Goal: Information Seeking & Learning: Learn about a topic

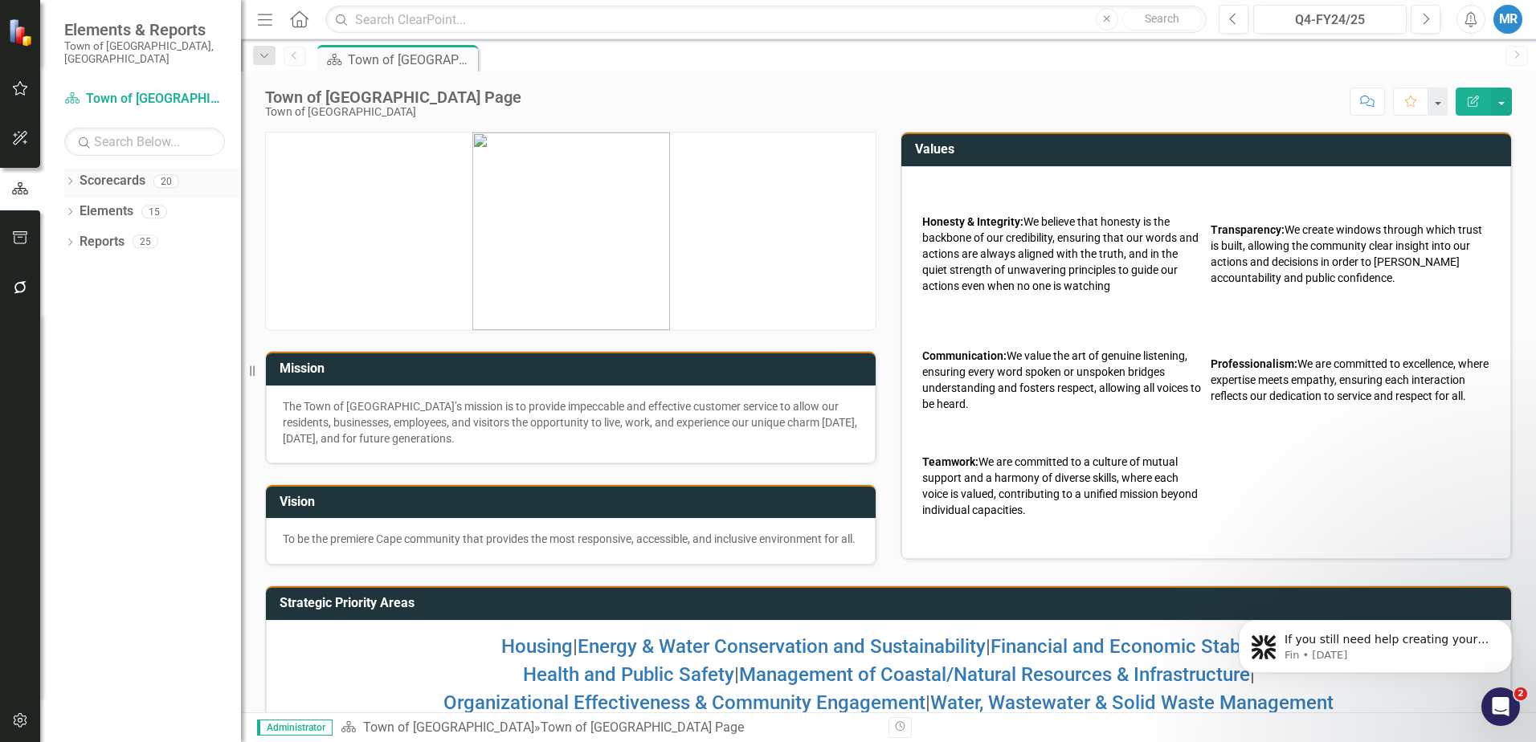
click at [122, 172] on link "Scorecards" at bounding box center [113, 181] width 66 height 18
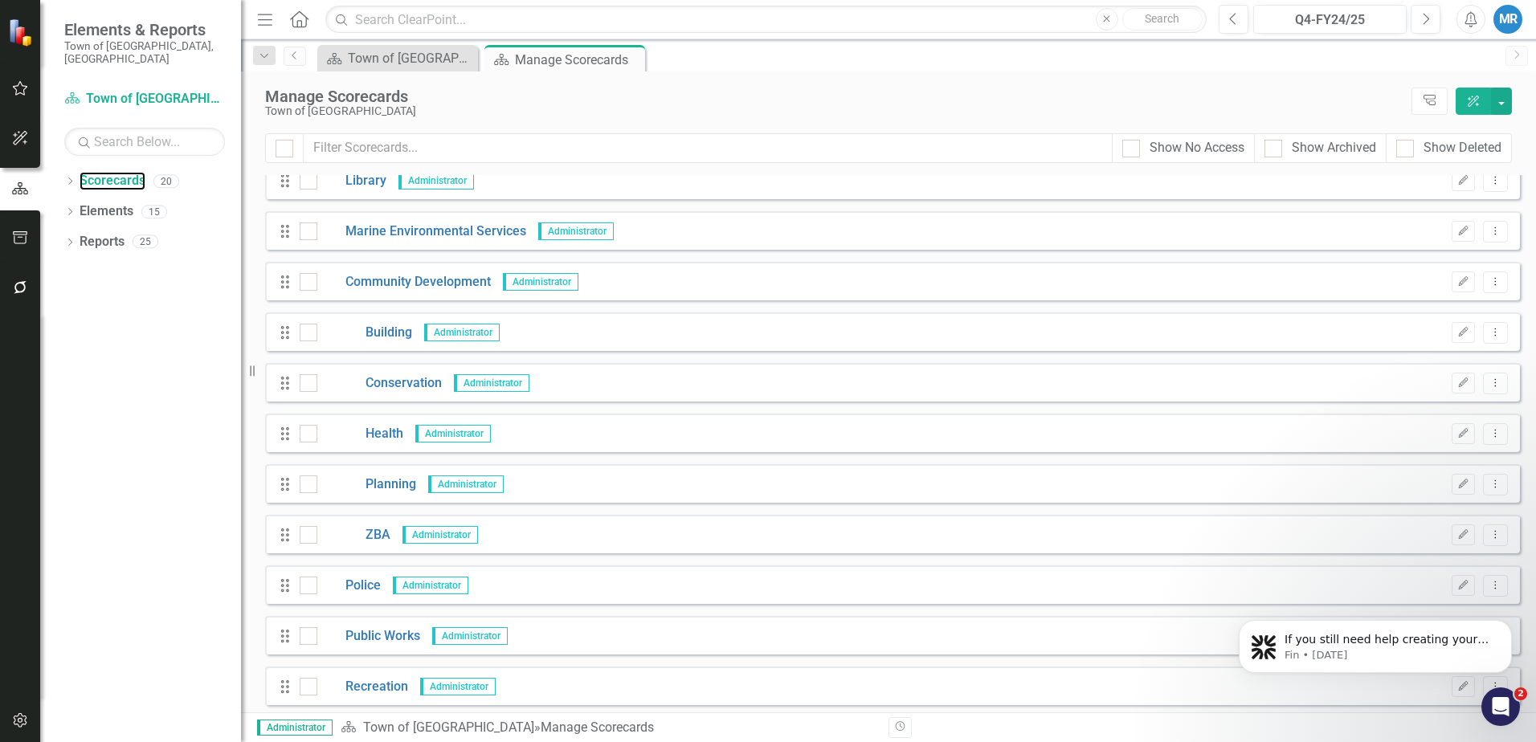
scroll to position [321, 0]
click at [372, 637] on link "Public Works" at bounding box center [368, 633] width 103 height 18
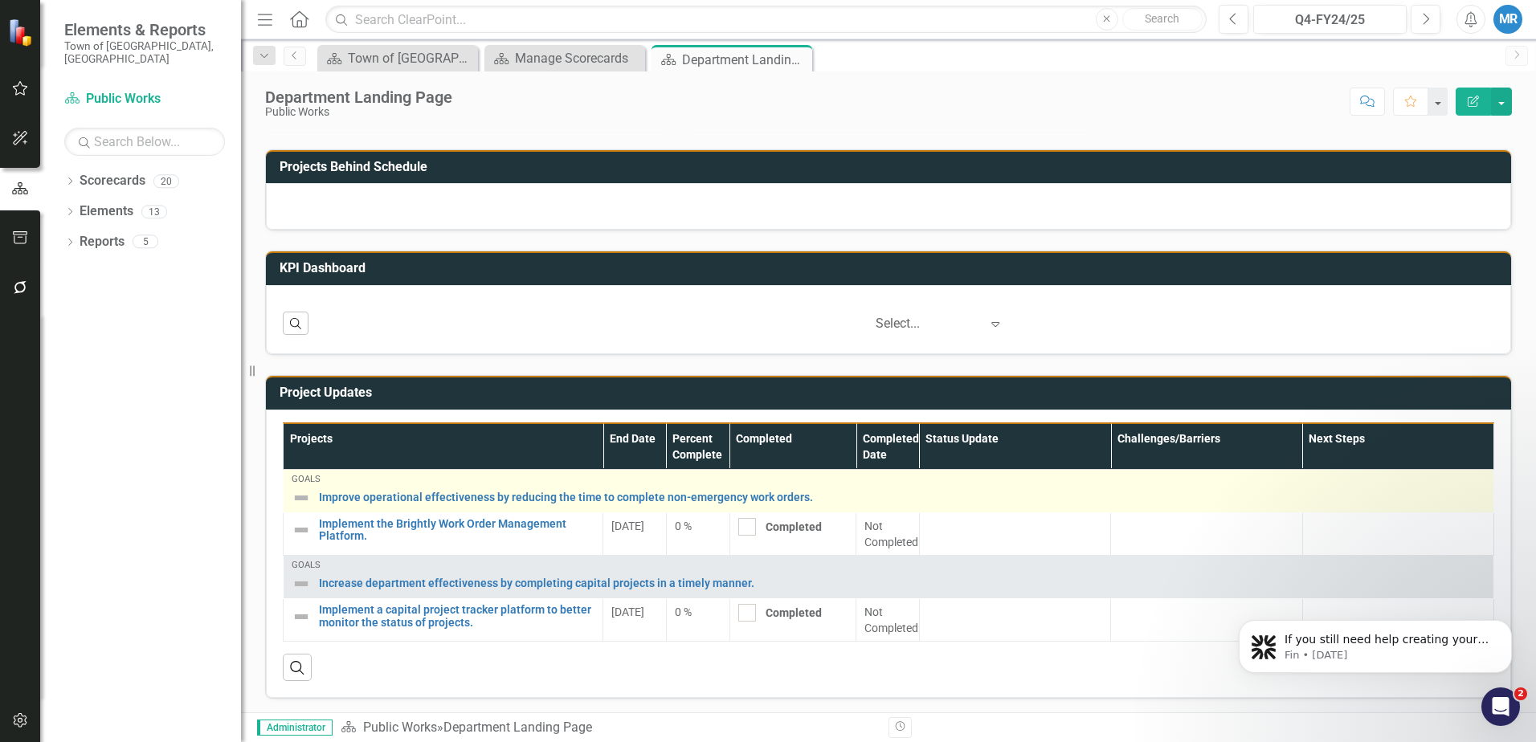
scroll to position [565, 0]
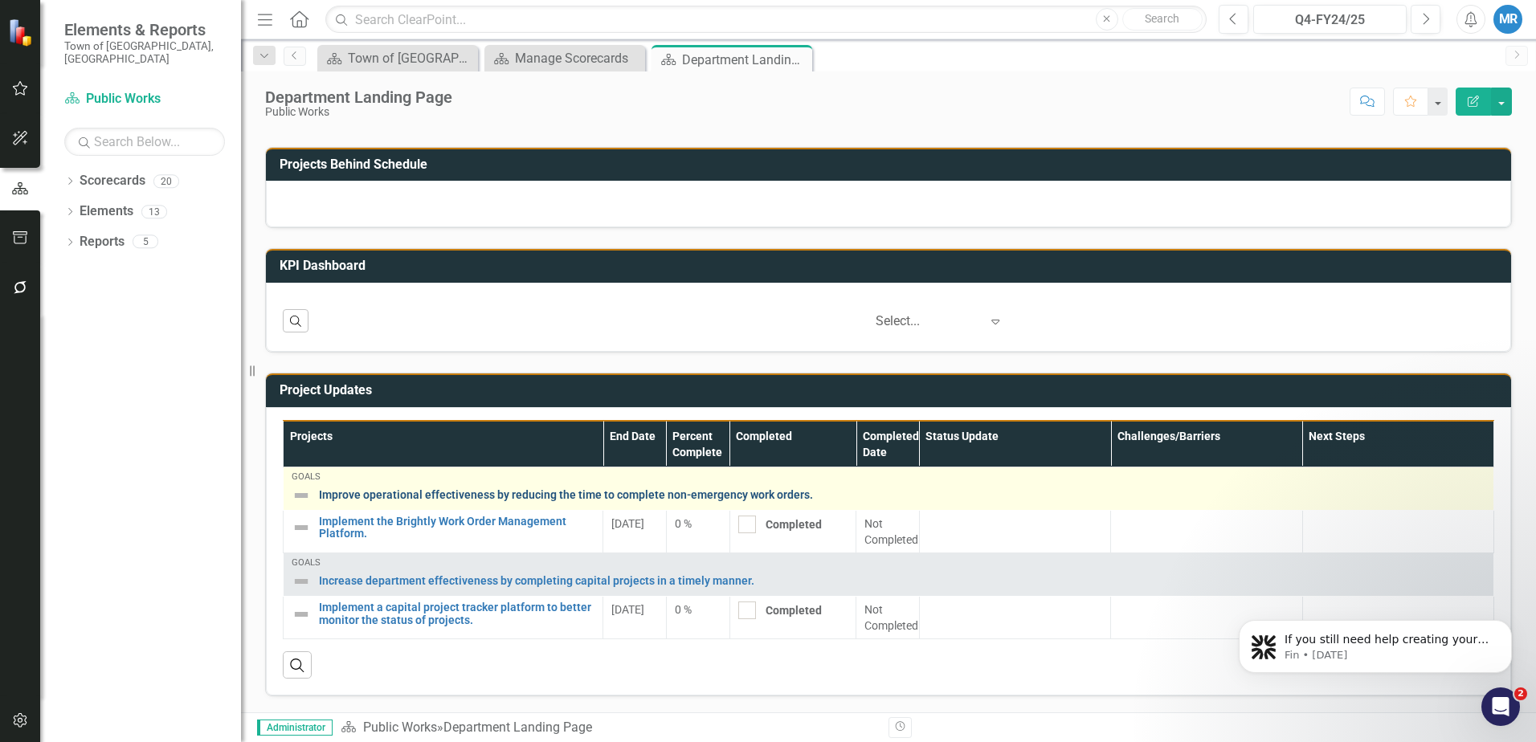
click at [424, 493] on link "Improve operational effectiveness by reducing the time to complete non-emergenc…" at bounding box center [902, 495] width 1167 height 12
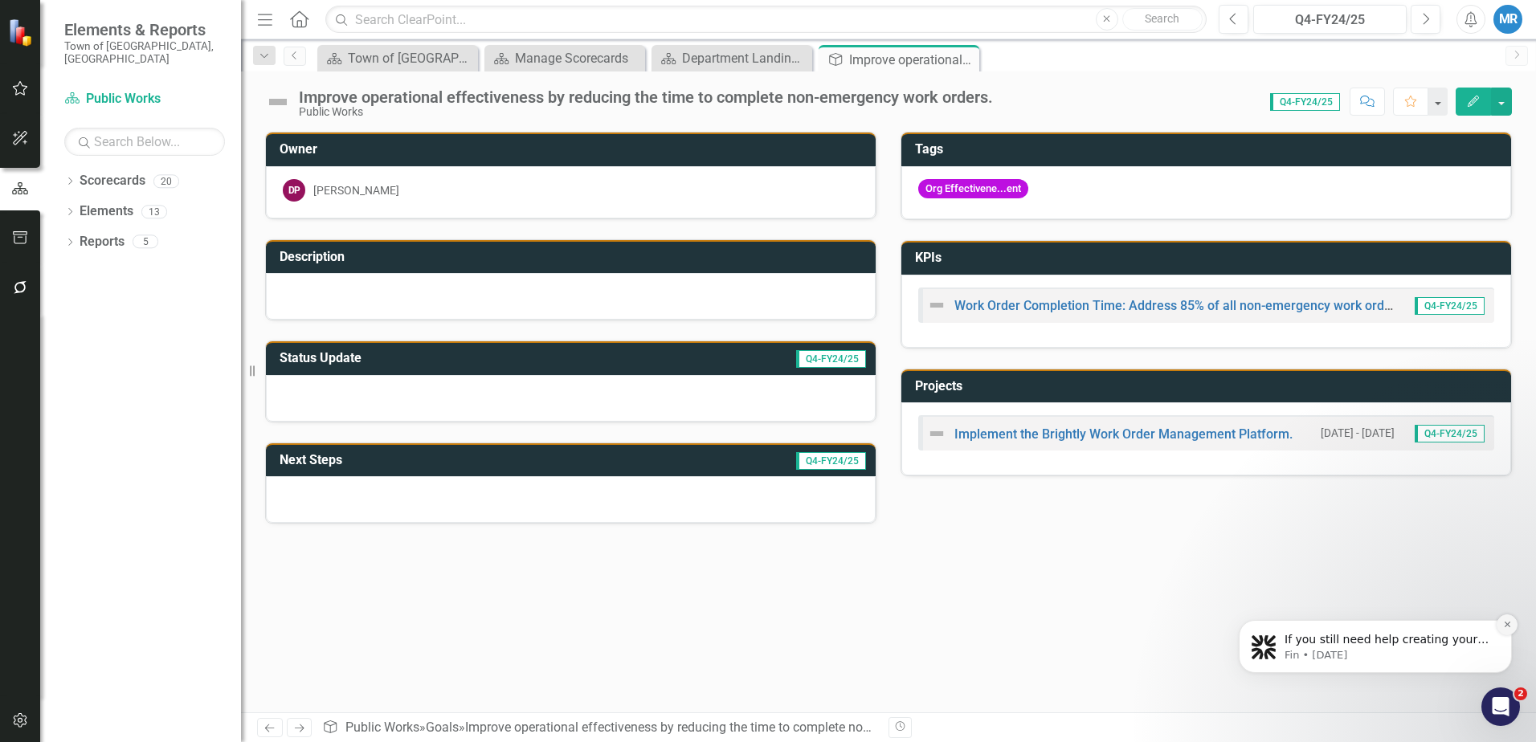
click at [1507, 625] on icon "Dismiss notification" at bounding box center [1507, 624] width 9 height 9
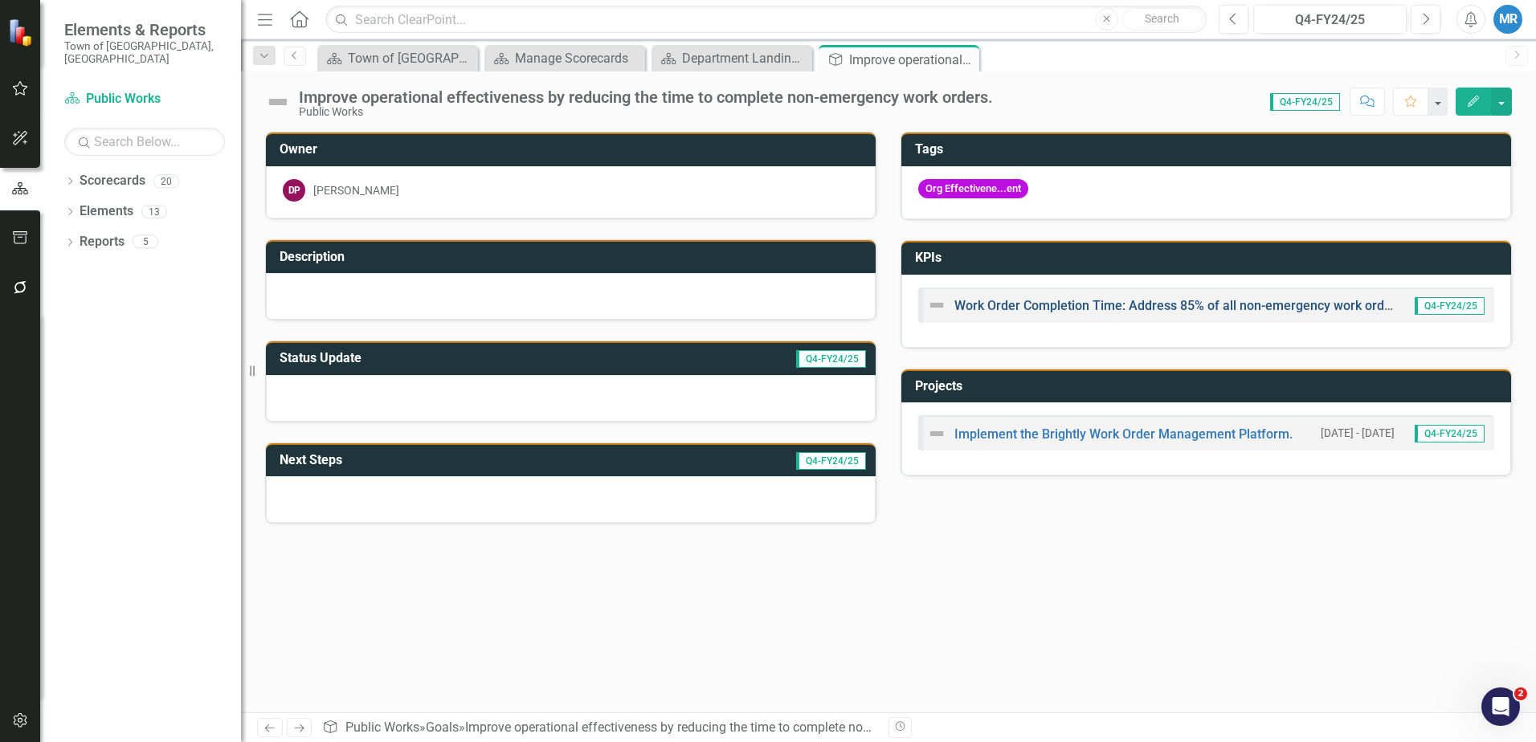
click at [1167, 305] on link "Work Order Completion Time: Address 85% of all non-emergency work orders within…" at bounding box center [1259, 305] width 608 height 15
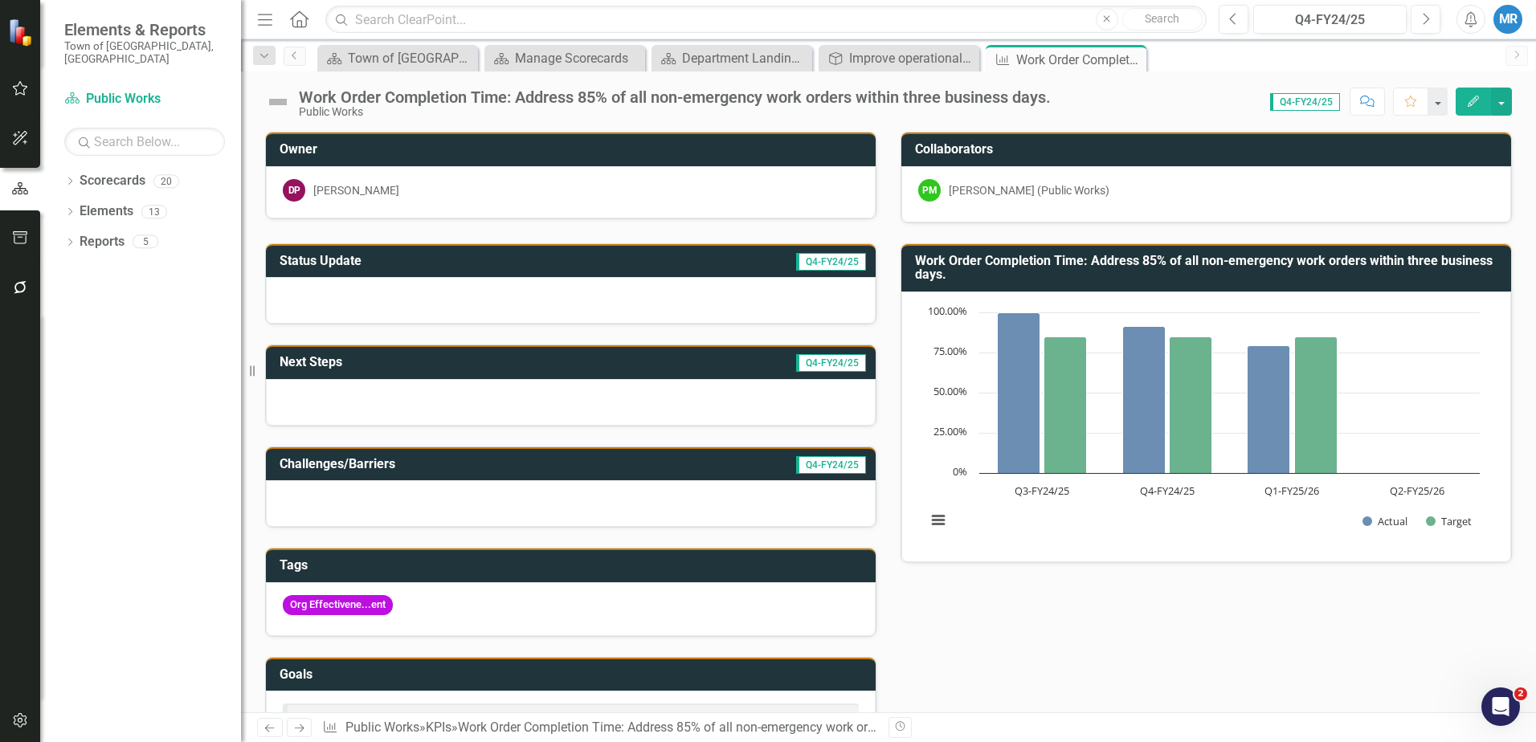
click at [1304, 104] on span "Q4-FY24/25" at bounding box center [1305, 102] width 70 height 18
click at [1269, 96] on div "Q4-FY24/25" at bounding box center [1302, 101] width 80 height 18
click at [1309, 107] on span "Q4-FY24/25" at bounding box center [1305, 102] width 70 height 18
click at [1303, 98] on span "Q4-FY24/25" at bounding box center [1305, 102] width 70 height 18
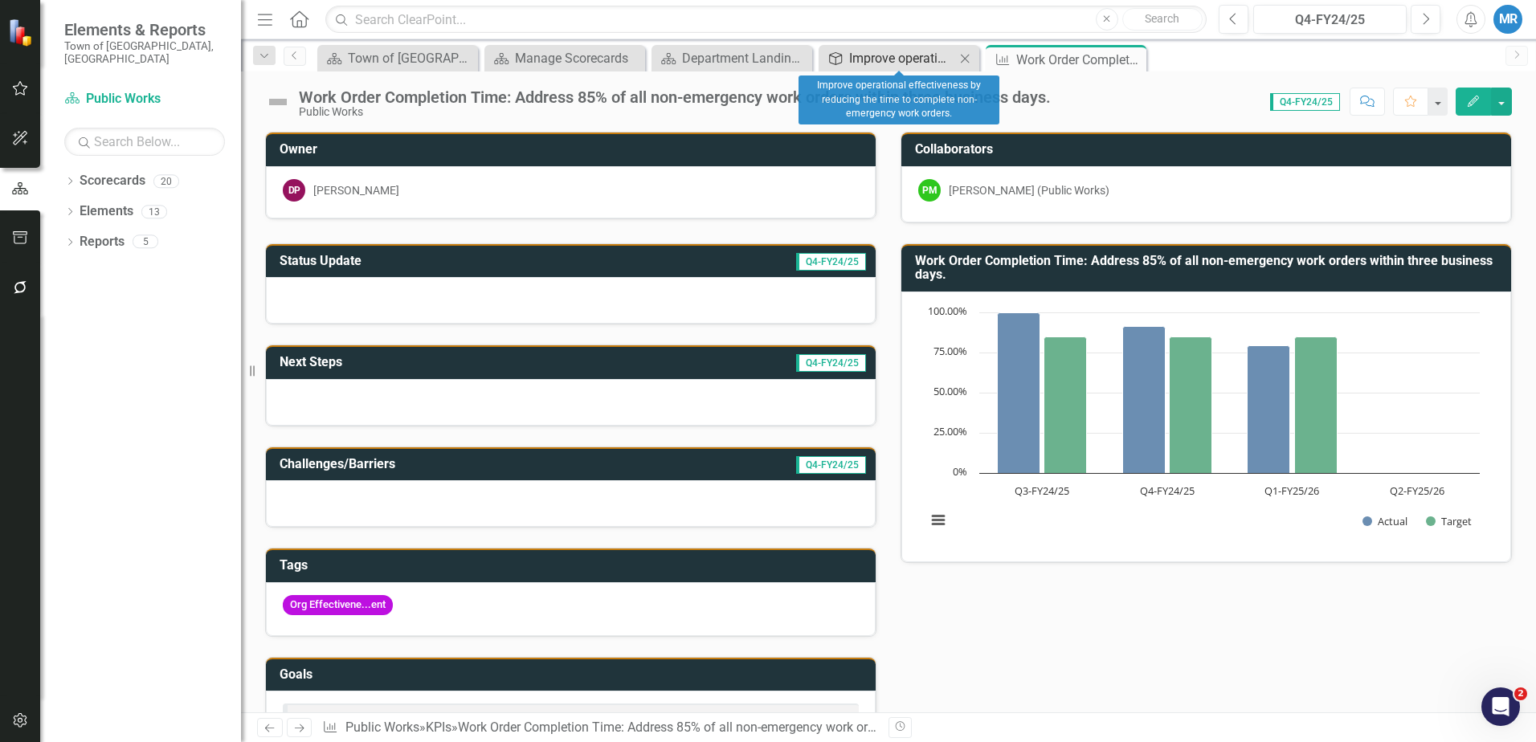
click at [899, 63] on div "Improve operational effectiveness by reducing the time to complete non-emergenc…" at bounding box center [902, 58] width 106 height 20
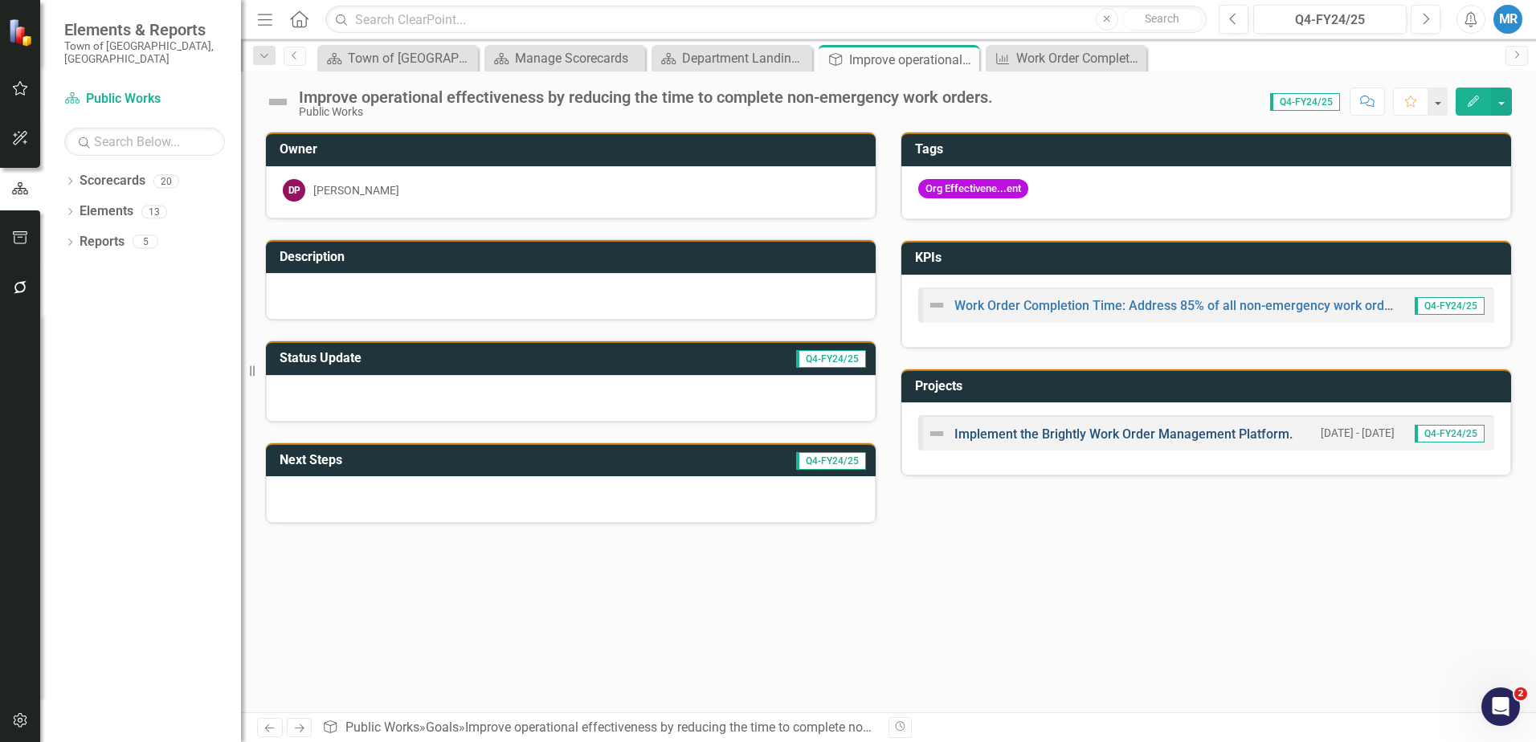
click at [1099, 435] on link "Implement the Brightly Work Order Management Platform." at bounding box center [1124, 434] width 338 height 15
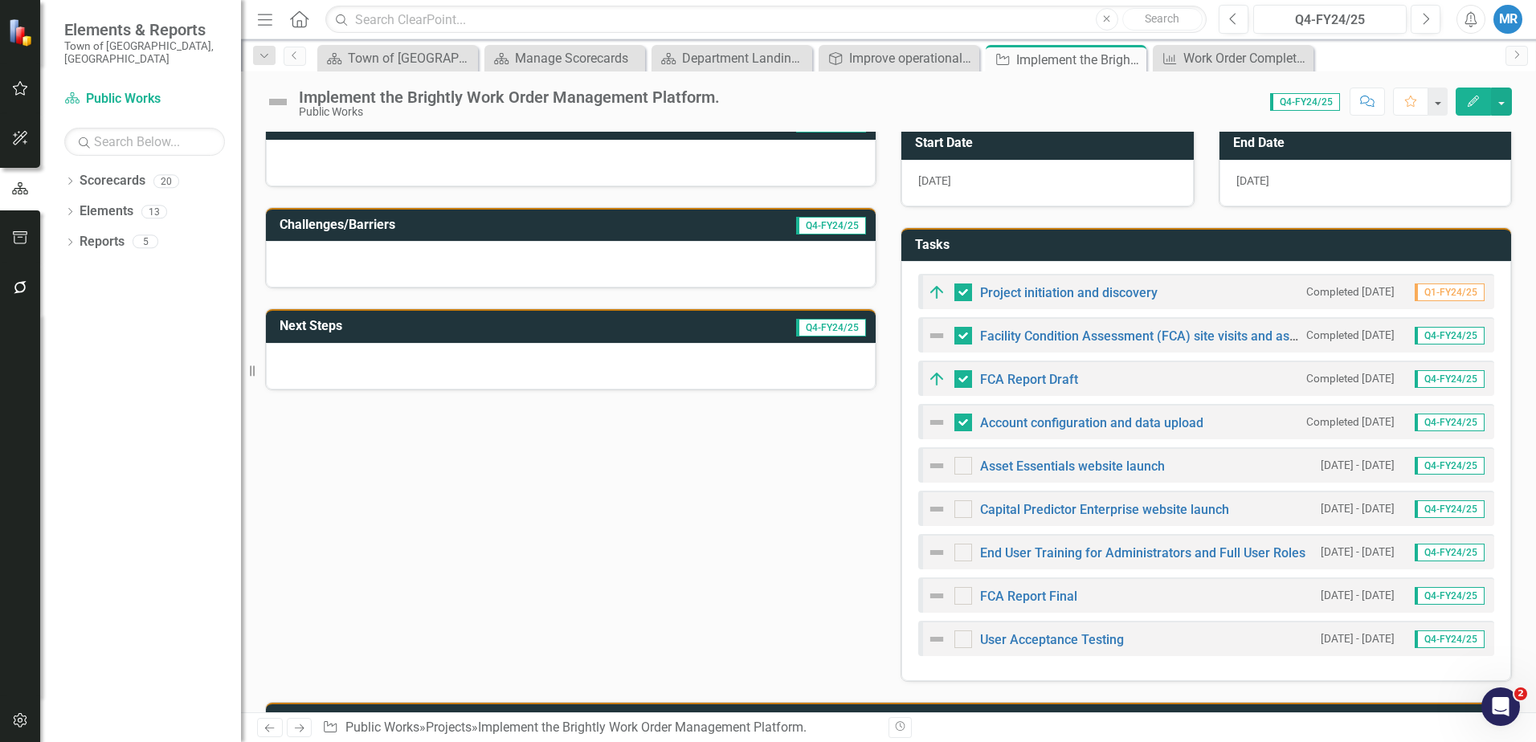
scroll to position [241, 0]
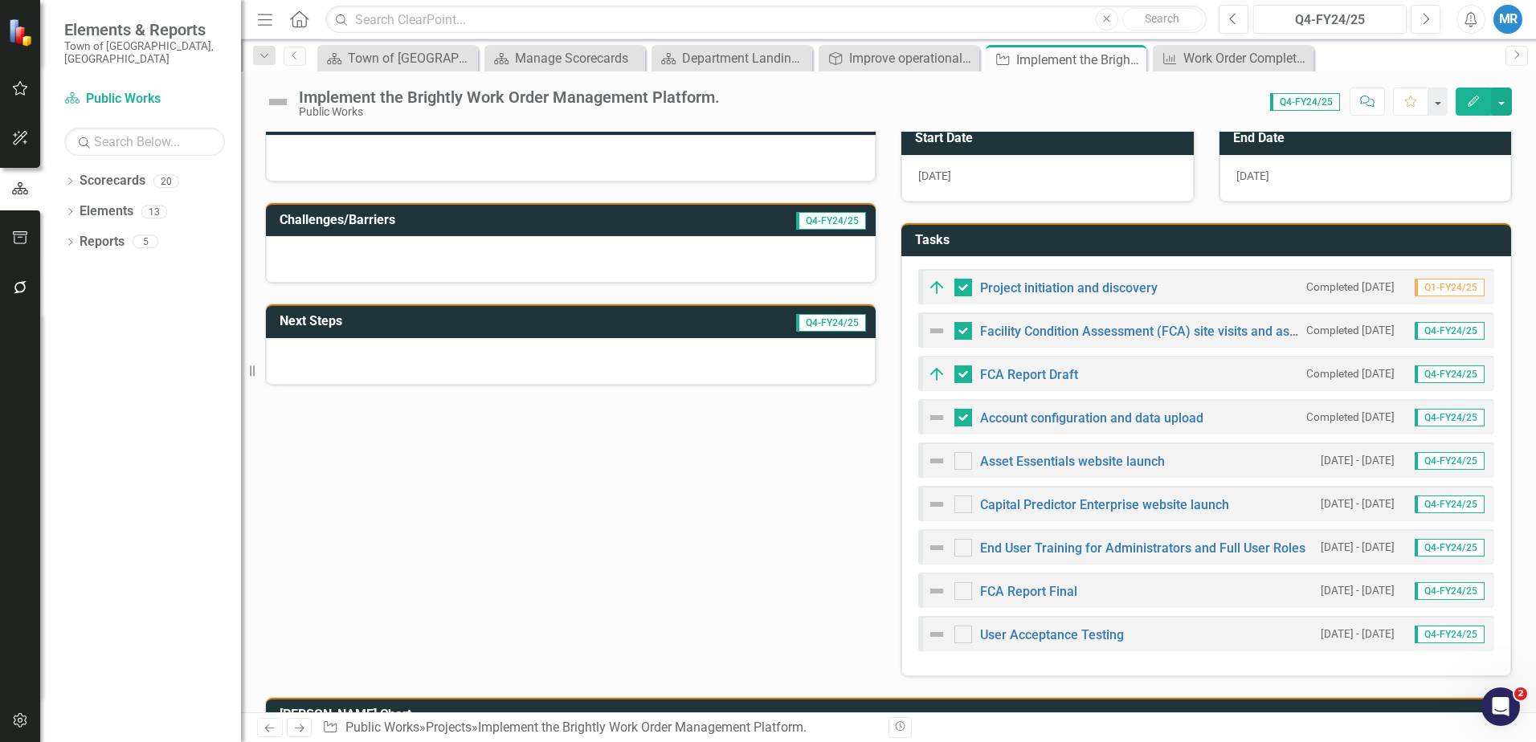
click at [1425, 333] on span "Q4-FY24/25" at bounding box center [1450, 331] width 70 height 18
click at [1287, 99] on span "Q4-FY24/25" at bounding box center [1305, 102] width 70 height 18
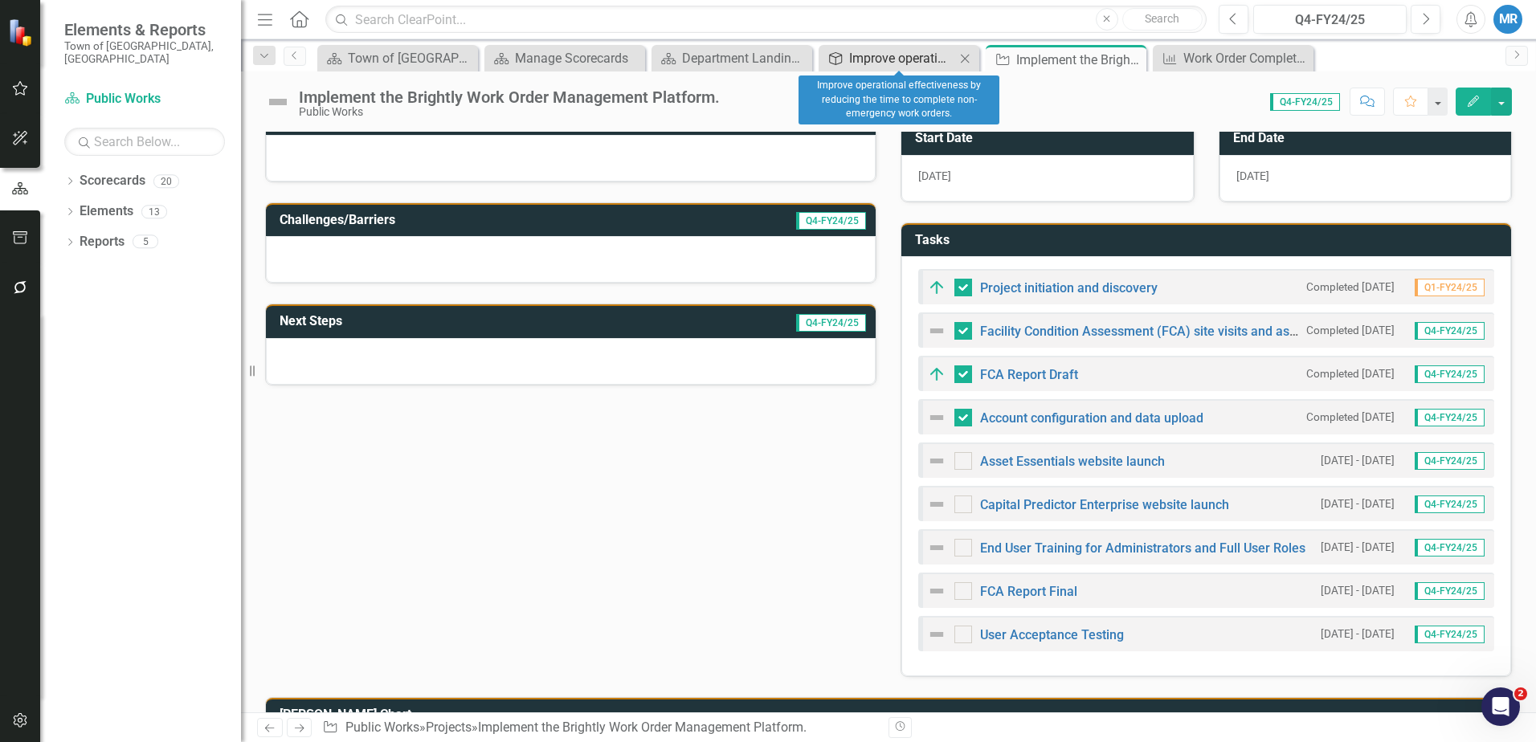
click at [882, 58] on div "Improve operational effectiveness by reducing the time to complete non-emergenc…" at bounding box center [902, 58] width 106 height 20
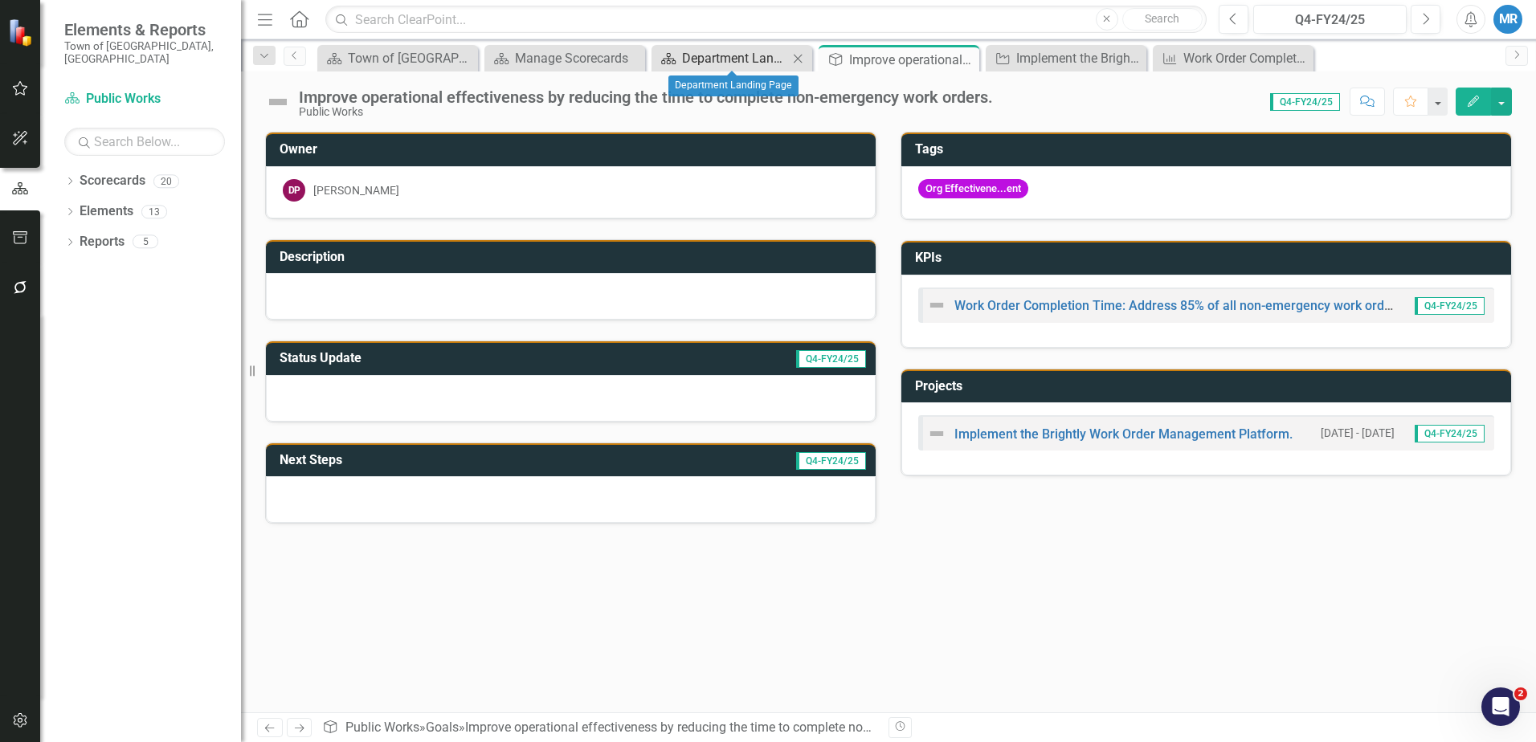
click at [730, 59] on div "Department Landing Page" at bounding box center [735, 58] width 106 height 20
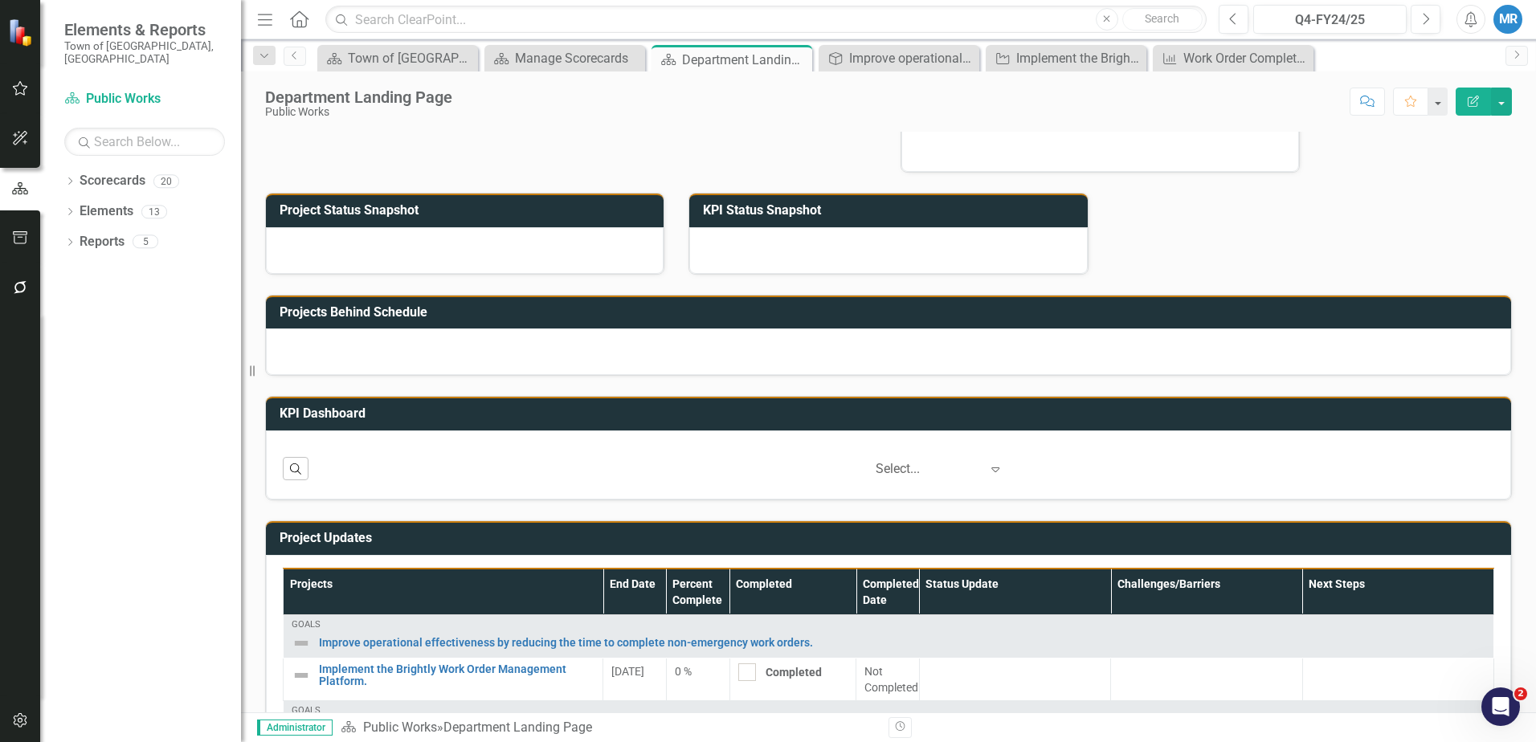
scroll to position [565, 0]
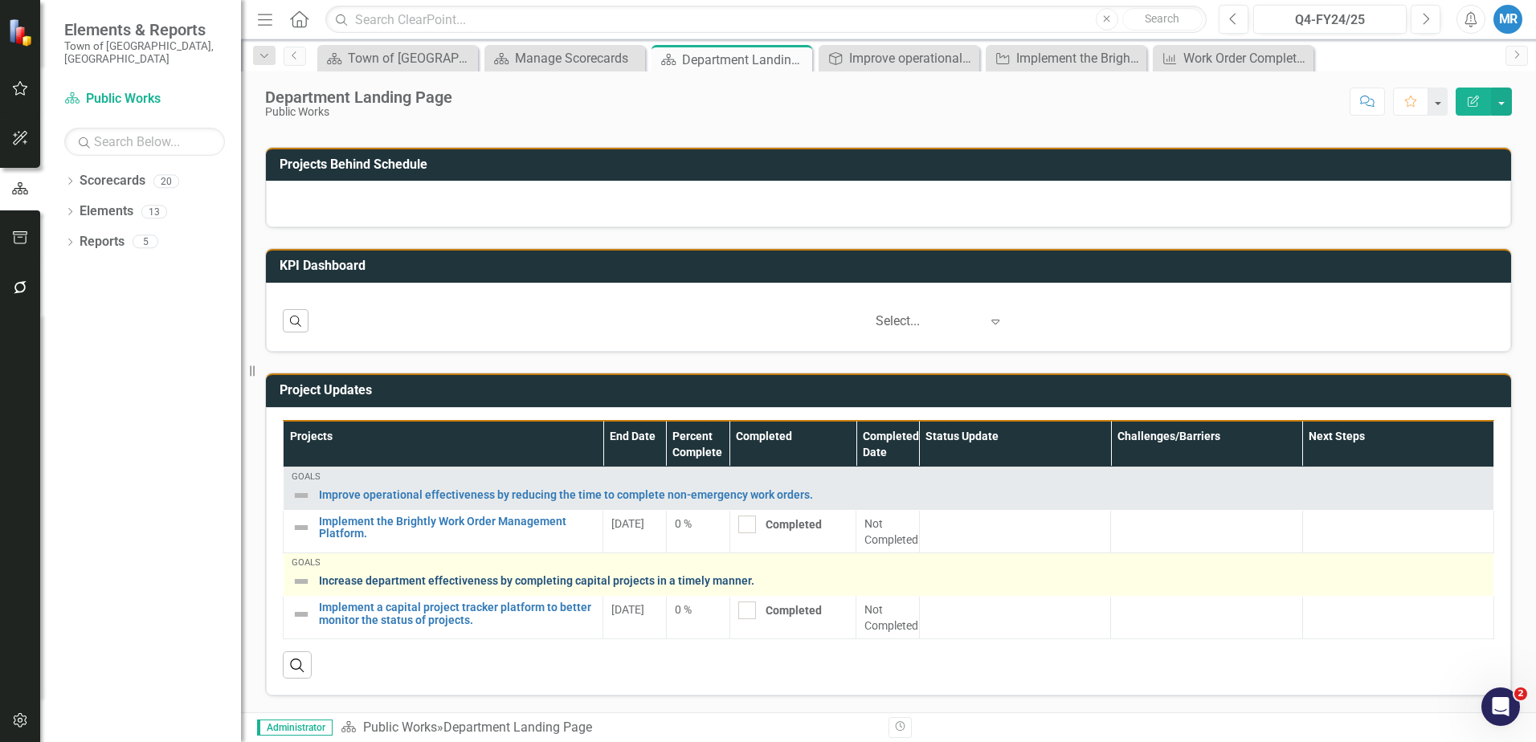
click at [557, 580] on link "Increase department effectiveness by completing capital projects in a timely ma…" at bounding box center [902, 581] width 1167 height 12
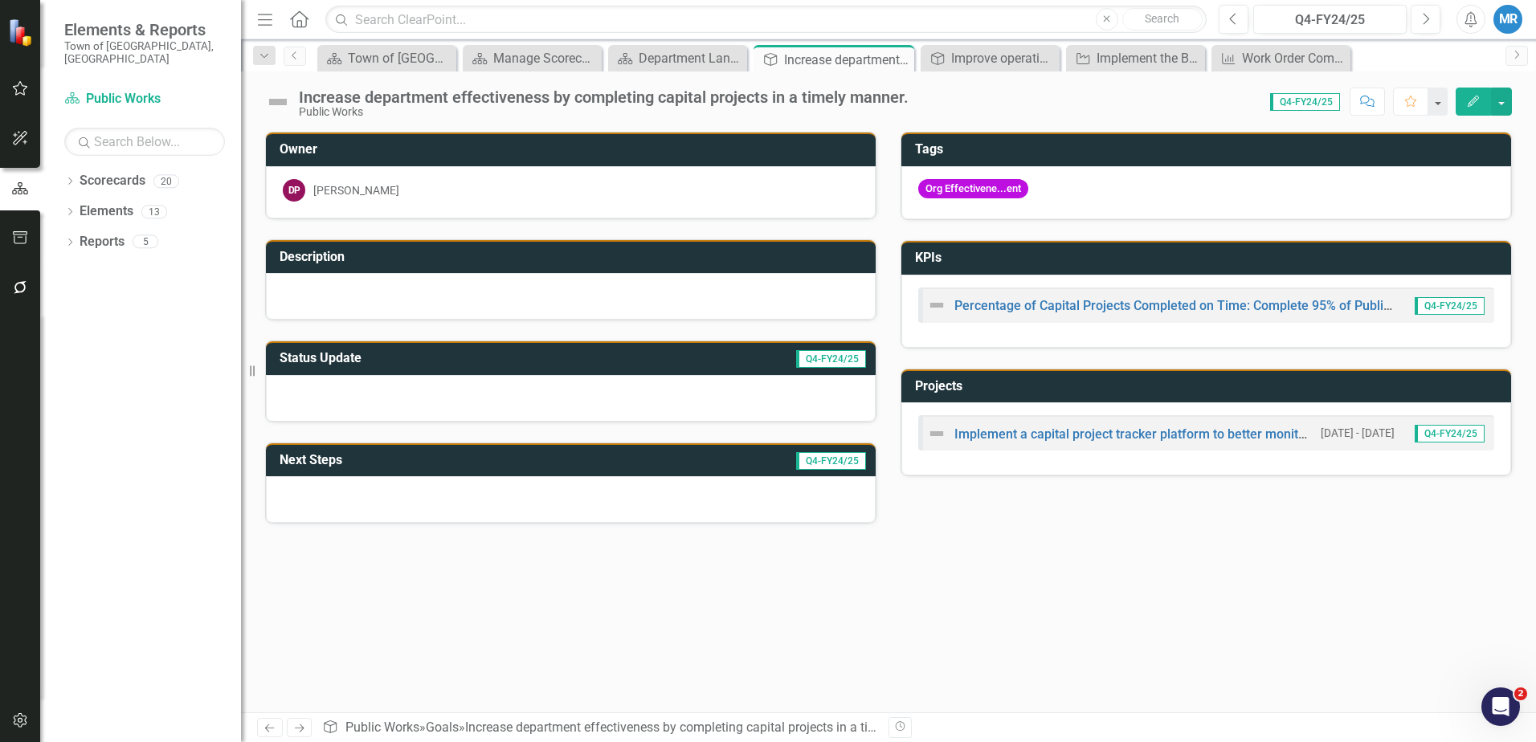
click at [1102, 442] on div "Implement a capital project tracker platform to better monitor the status of pr…" at bounding box center [1120, 433] width 386 height 19
click at [1096, 436] on link "Implement a capital project tracker platform to better monitor the status of pr…" at bounding box center [1197, 434] width 484 height 15
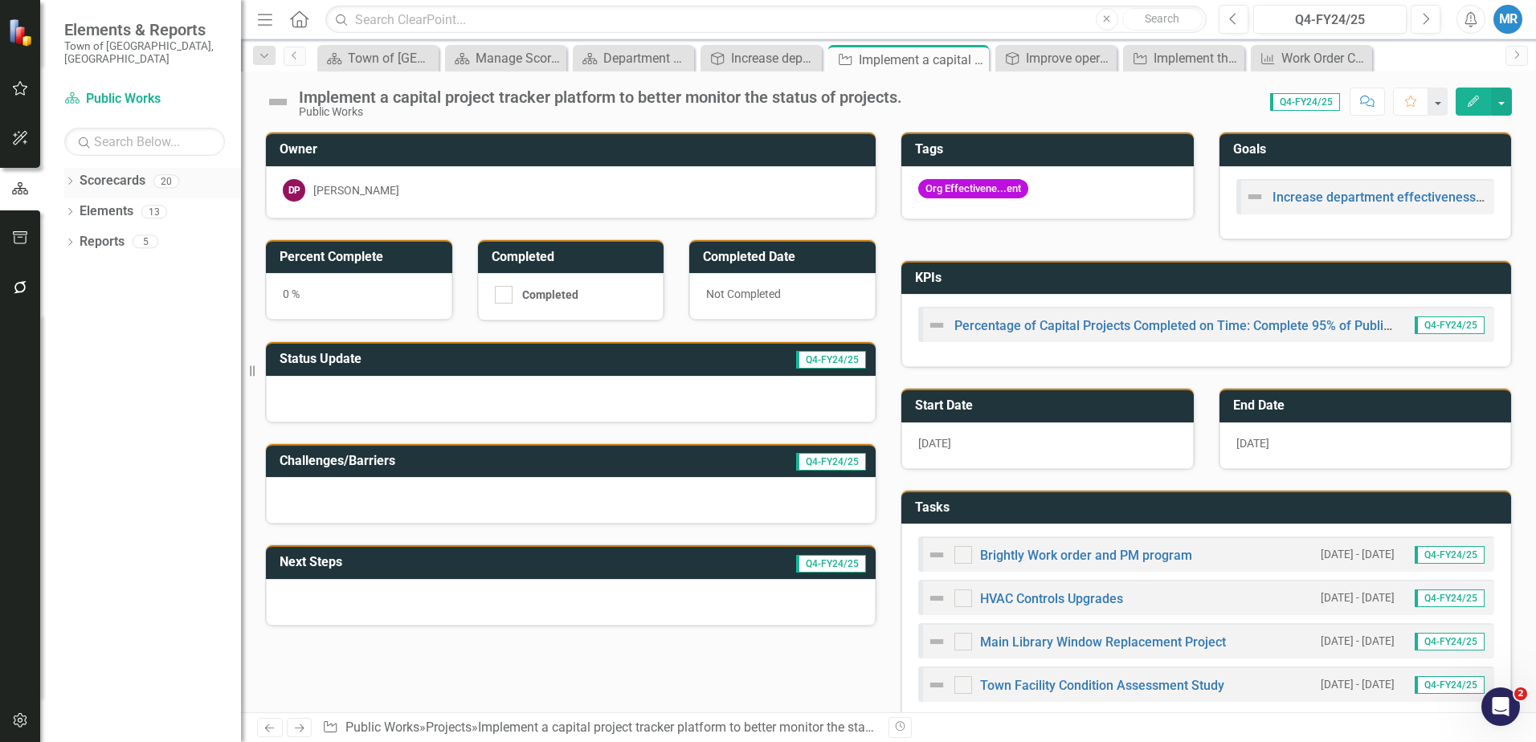
click at [104, 172] on link "Scorecards" at bounding box center [113, 181] width 66 height 18
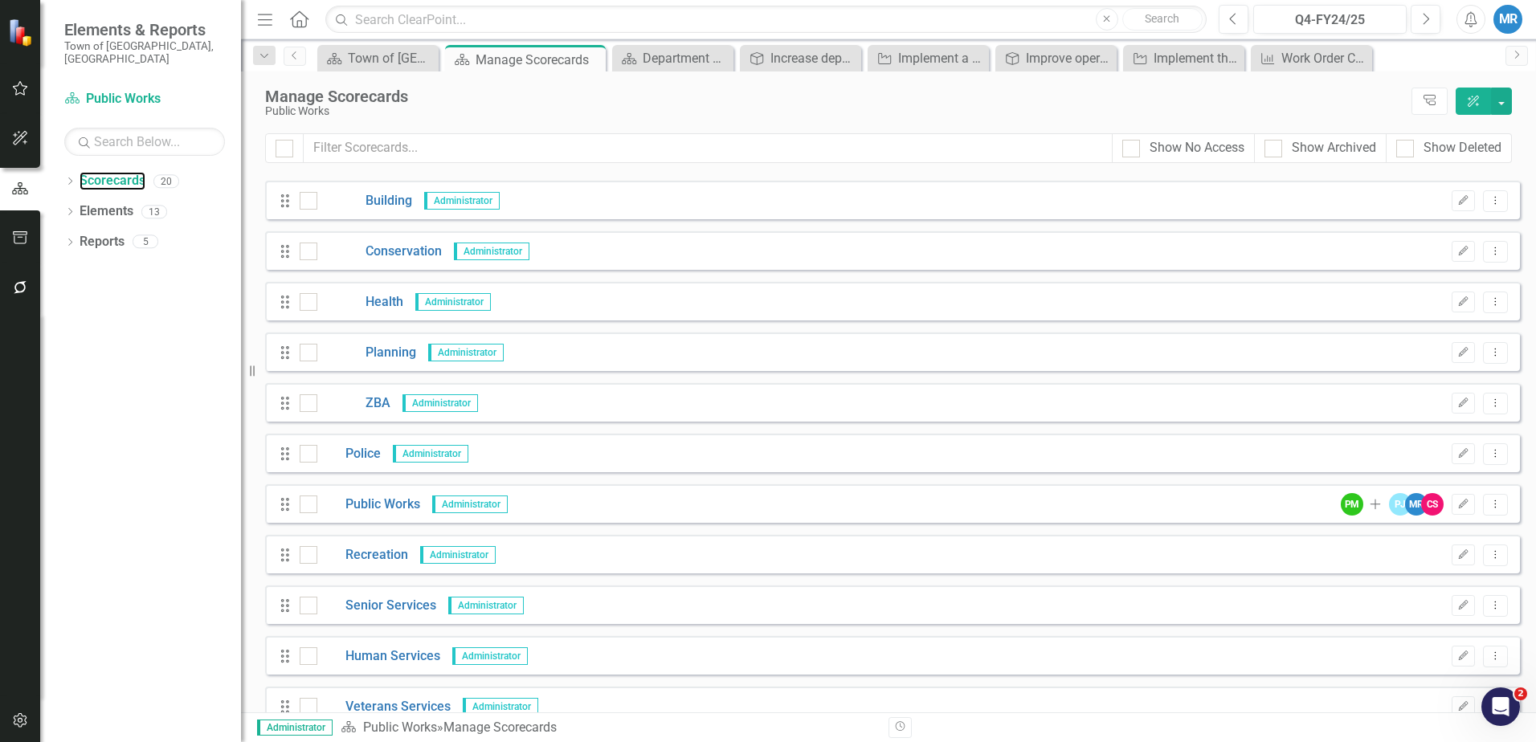
scroll to position [475, 0]
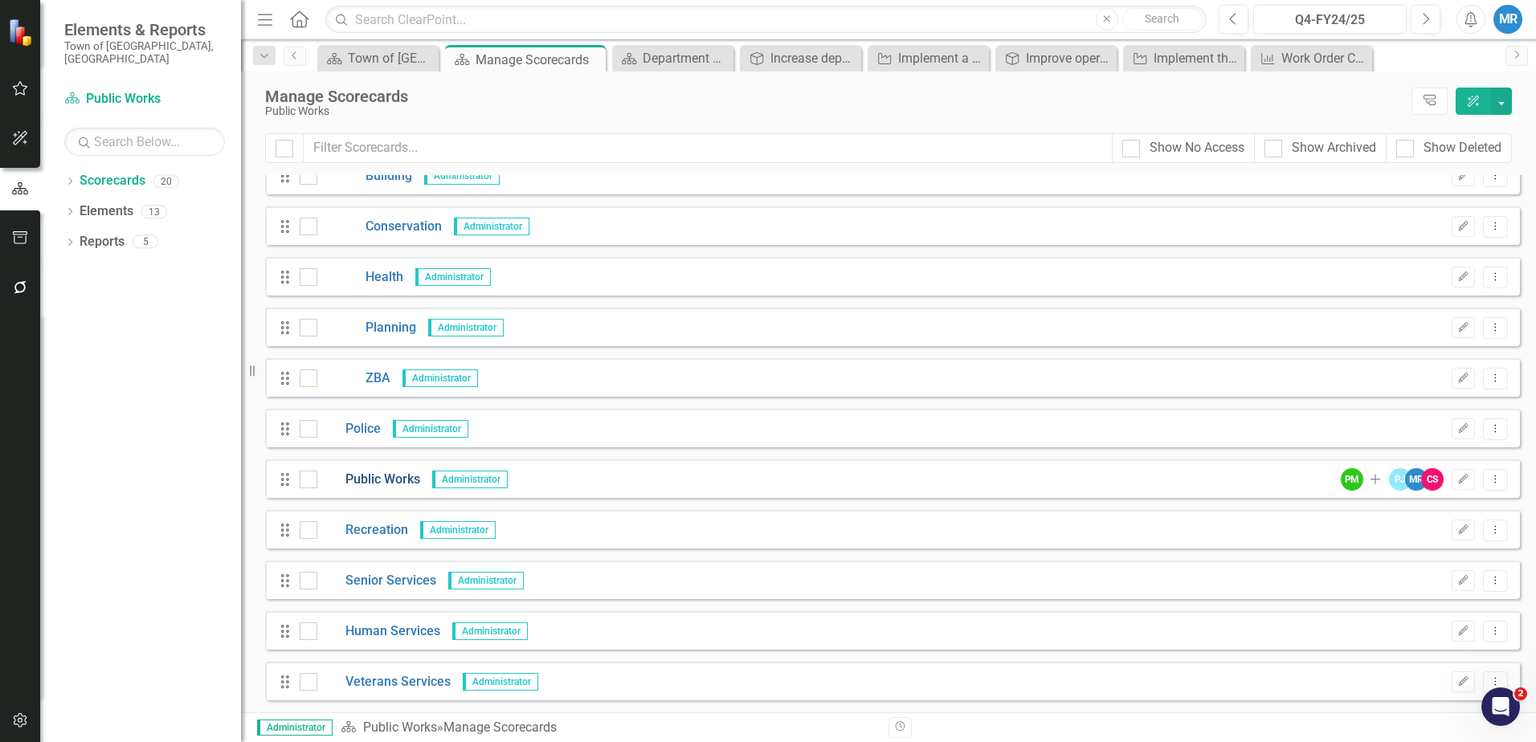
click at [404, 476] on link "Public Works" at bounding box center [368, 480] width 103 height 18
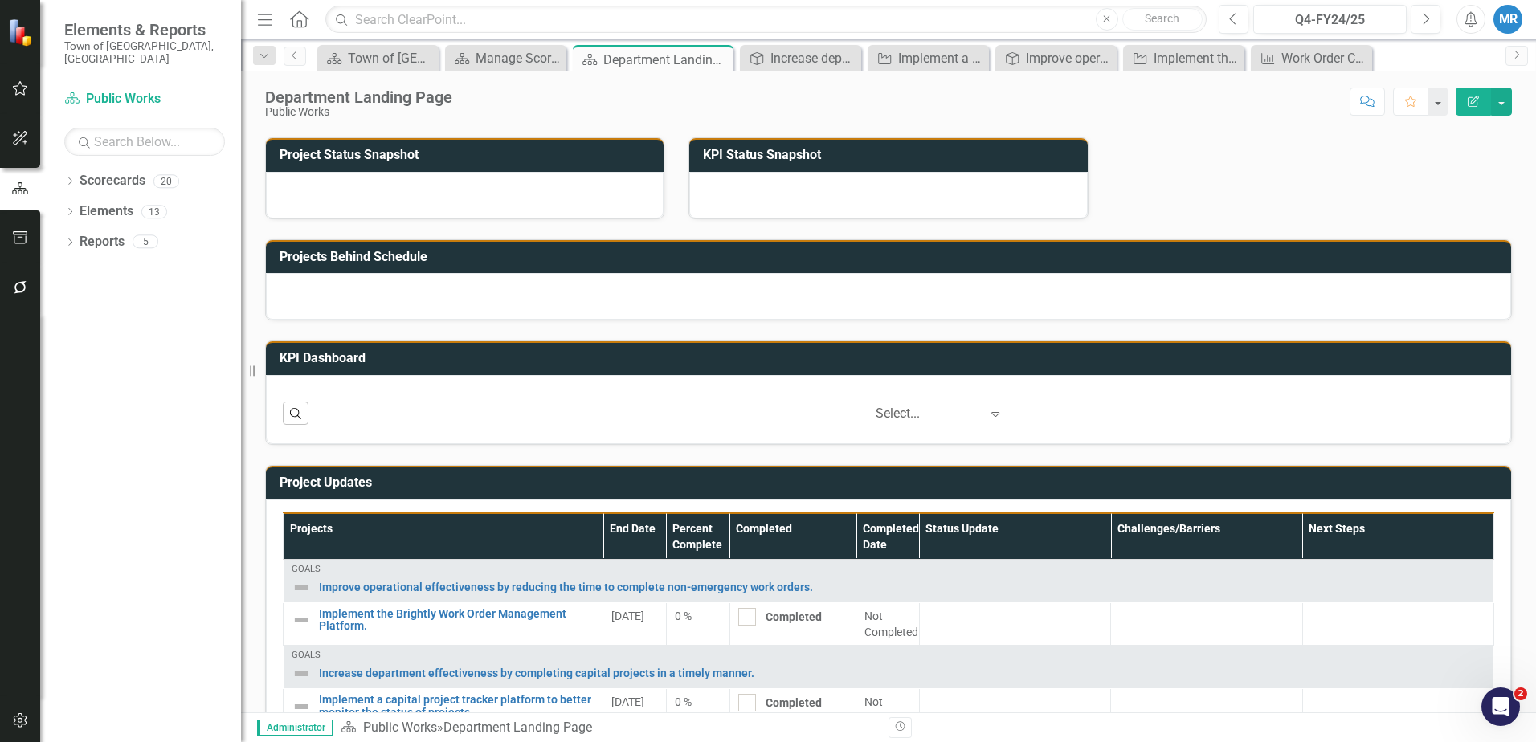
scroll to position [565, 0]
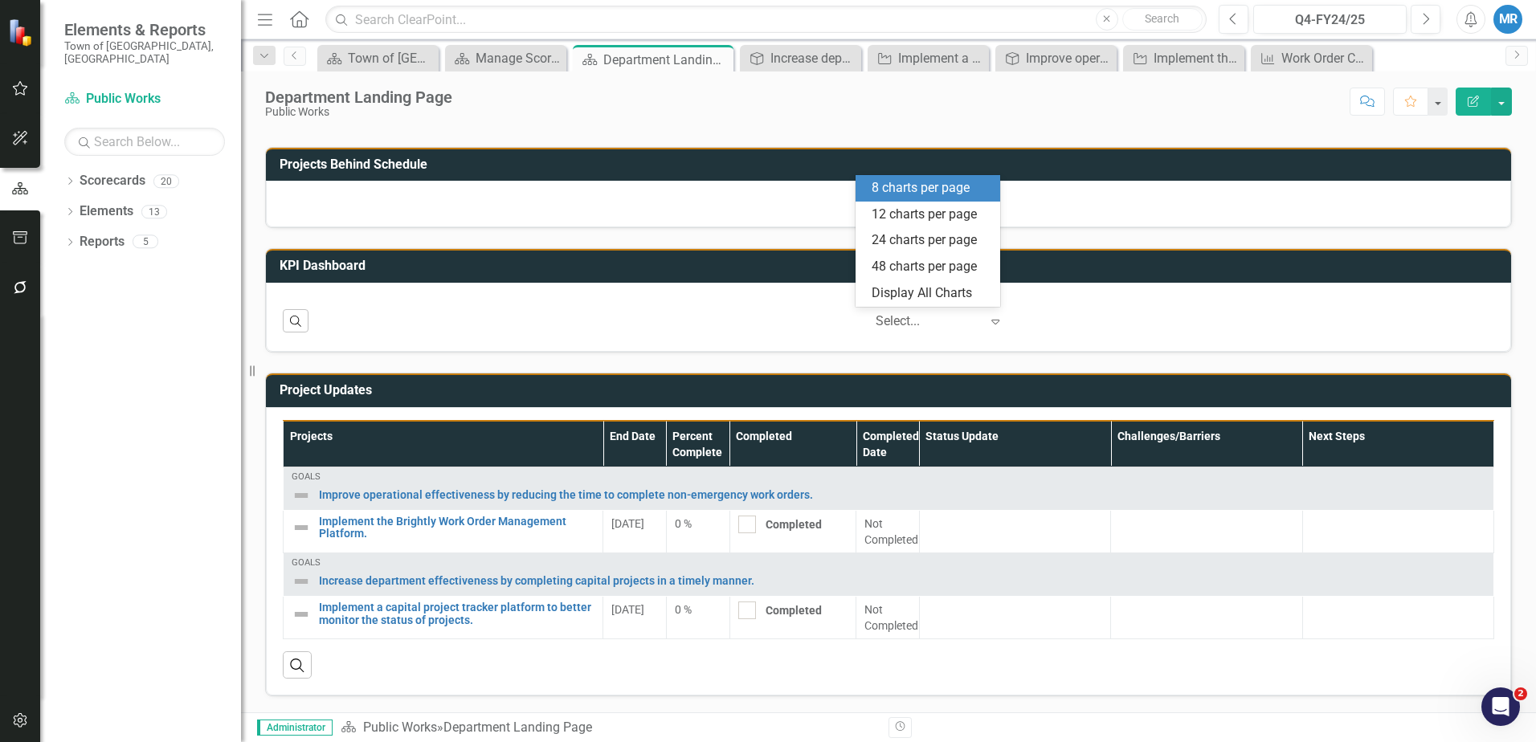
click at [992, 322] on icon at bounding box center [996, 322] width 8 height 5
click at [903, 292] on div "Display All Charts" at bounding box center [931, 293] width 119 height 18
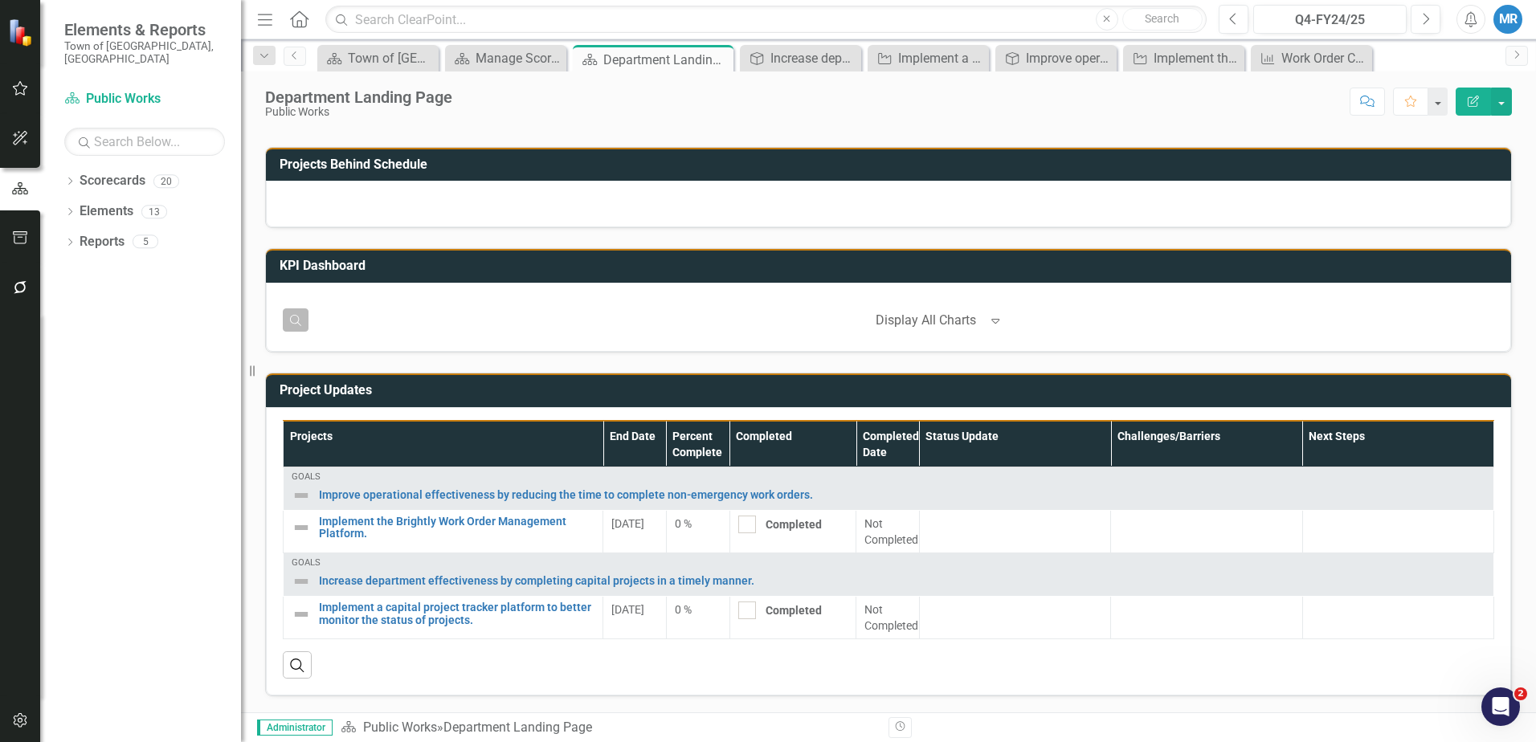
click at [292, 324] on icon "Search" at bounding box center [295, 319] width 14 height 11
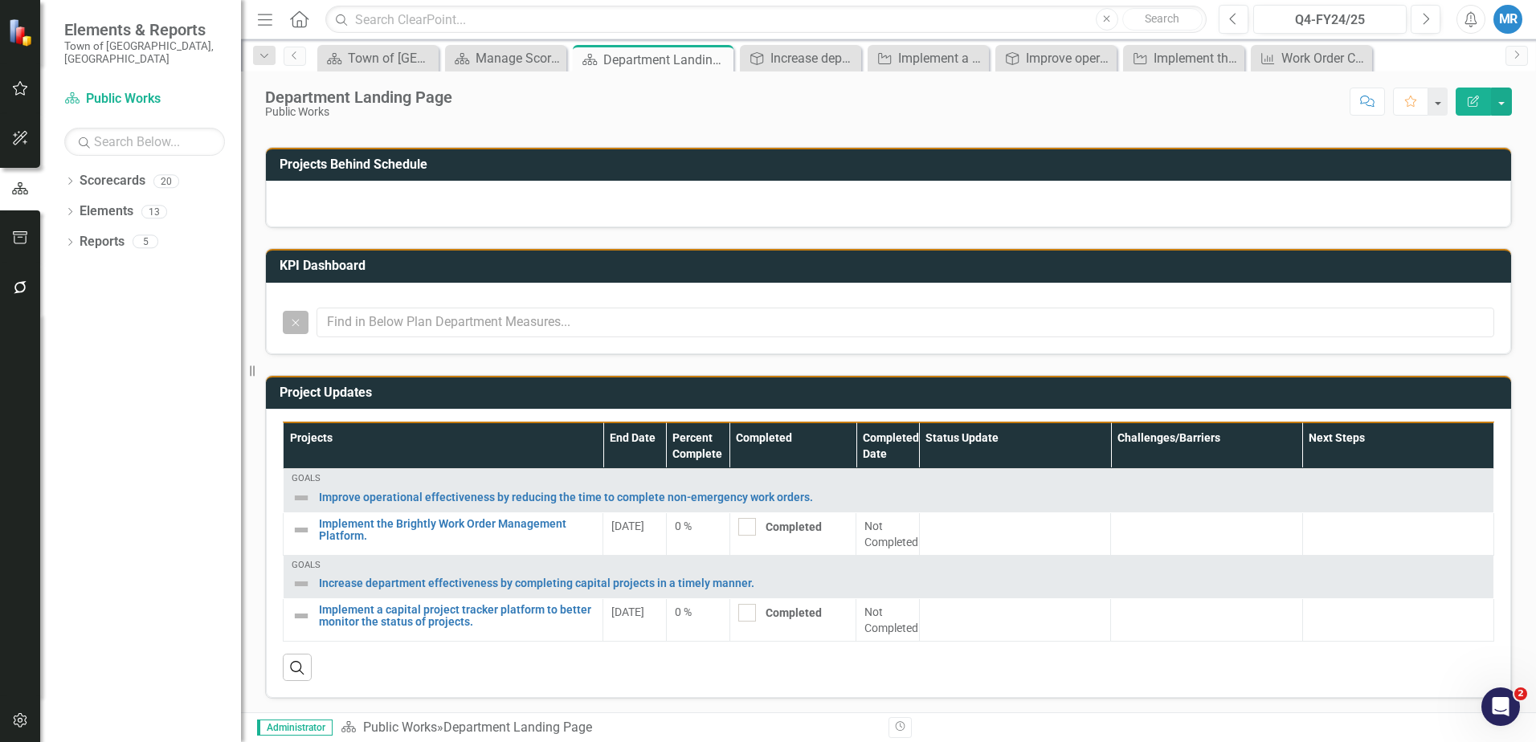
scroll to position [0, 0]
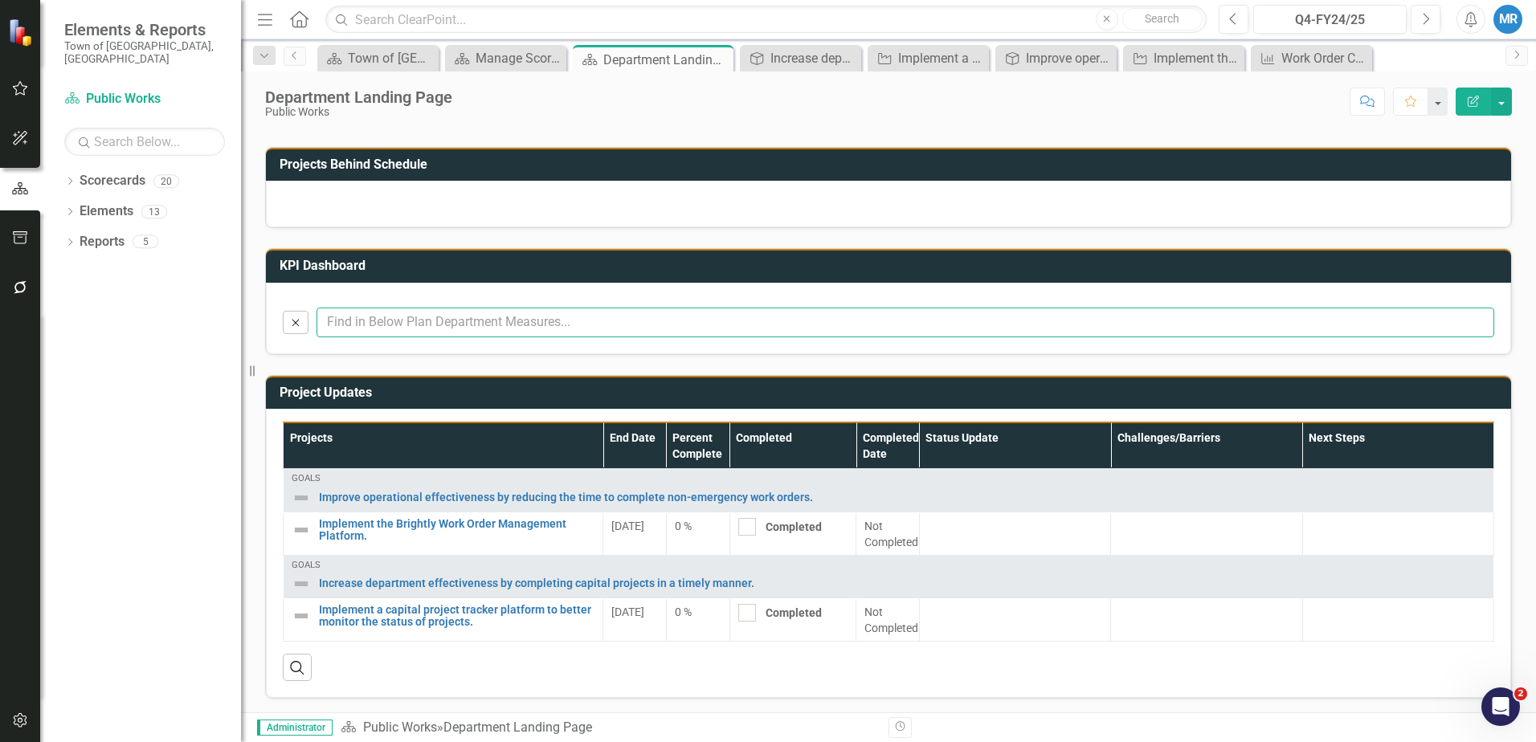
click at [362, 321] on input "text" at bounding box center [906, 323] width 1178 height 30
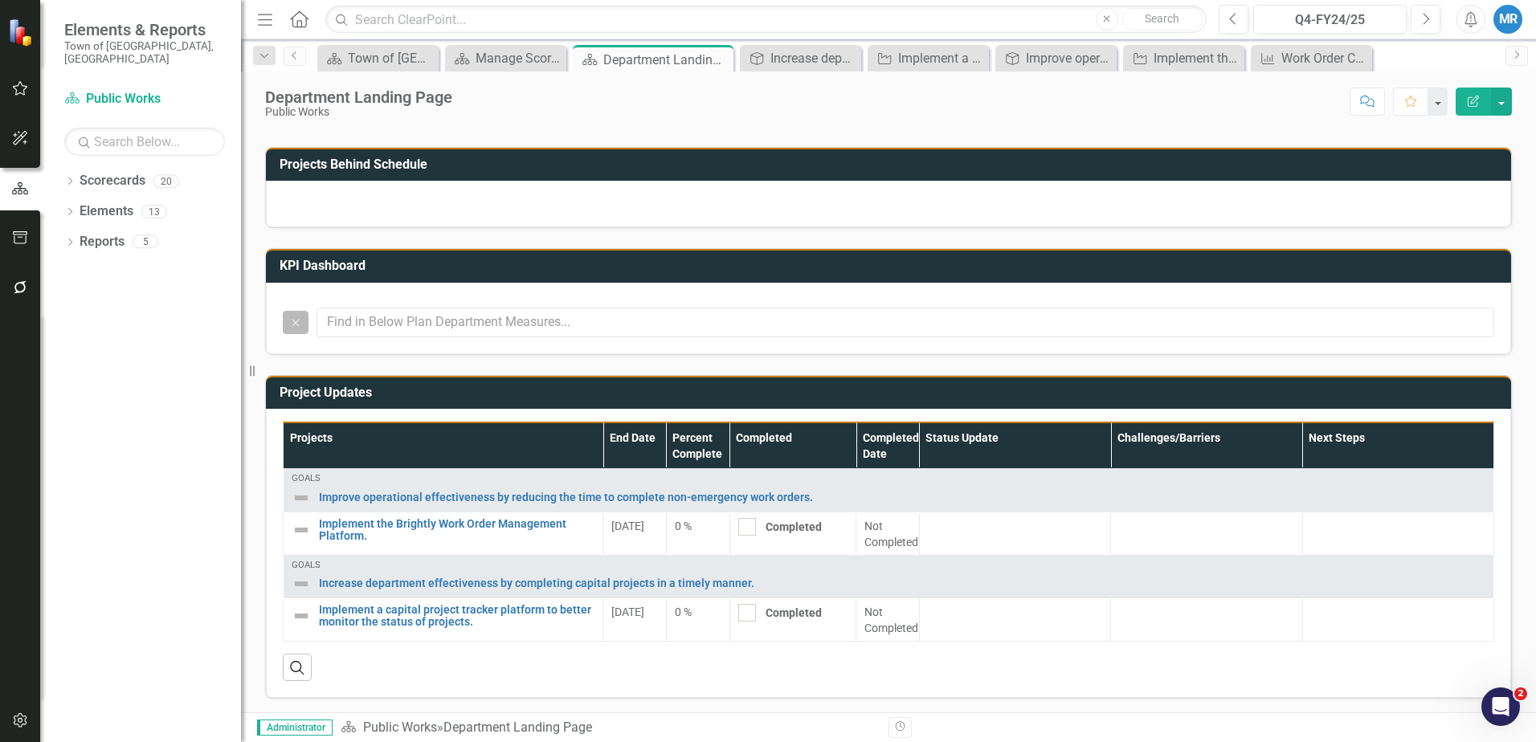
click at [290, 322] on icon "Close" at bounding box center [295, 322] width 14 height 11
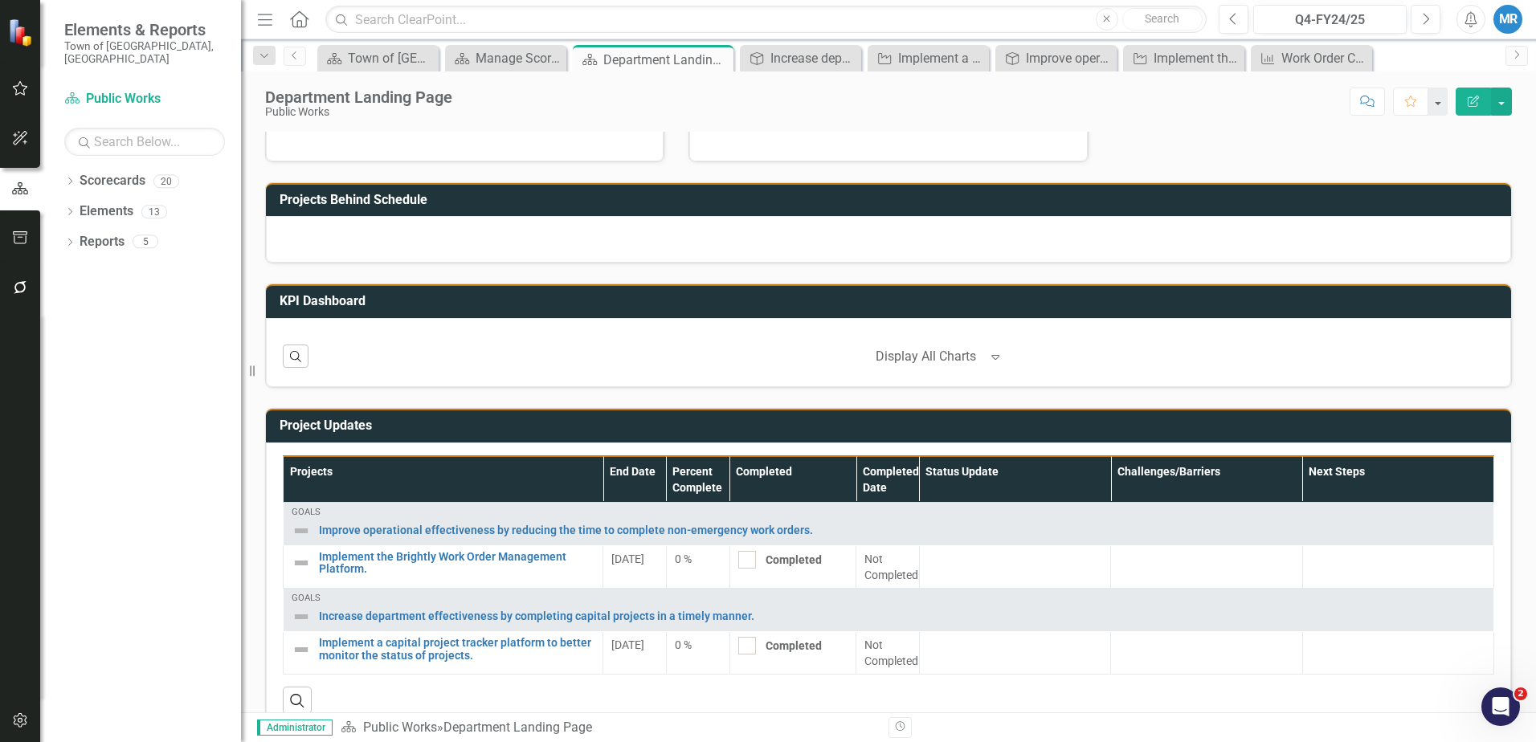
scroll to position [565, 0]
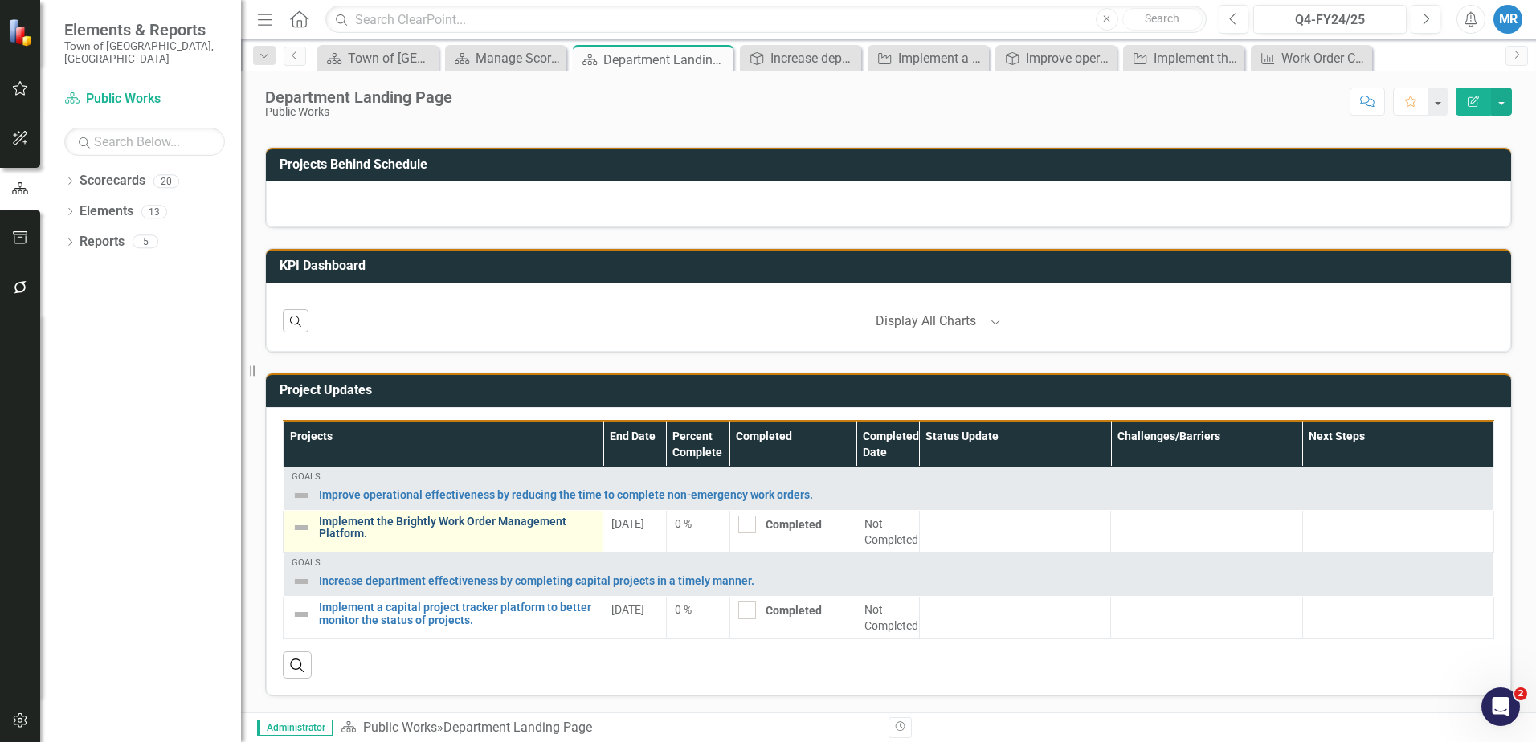
click at [354, 518] on link "Implement the Brightly Work Order Management Platform." at bounding box center [457, 528] width 276 height 25
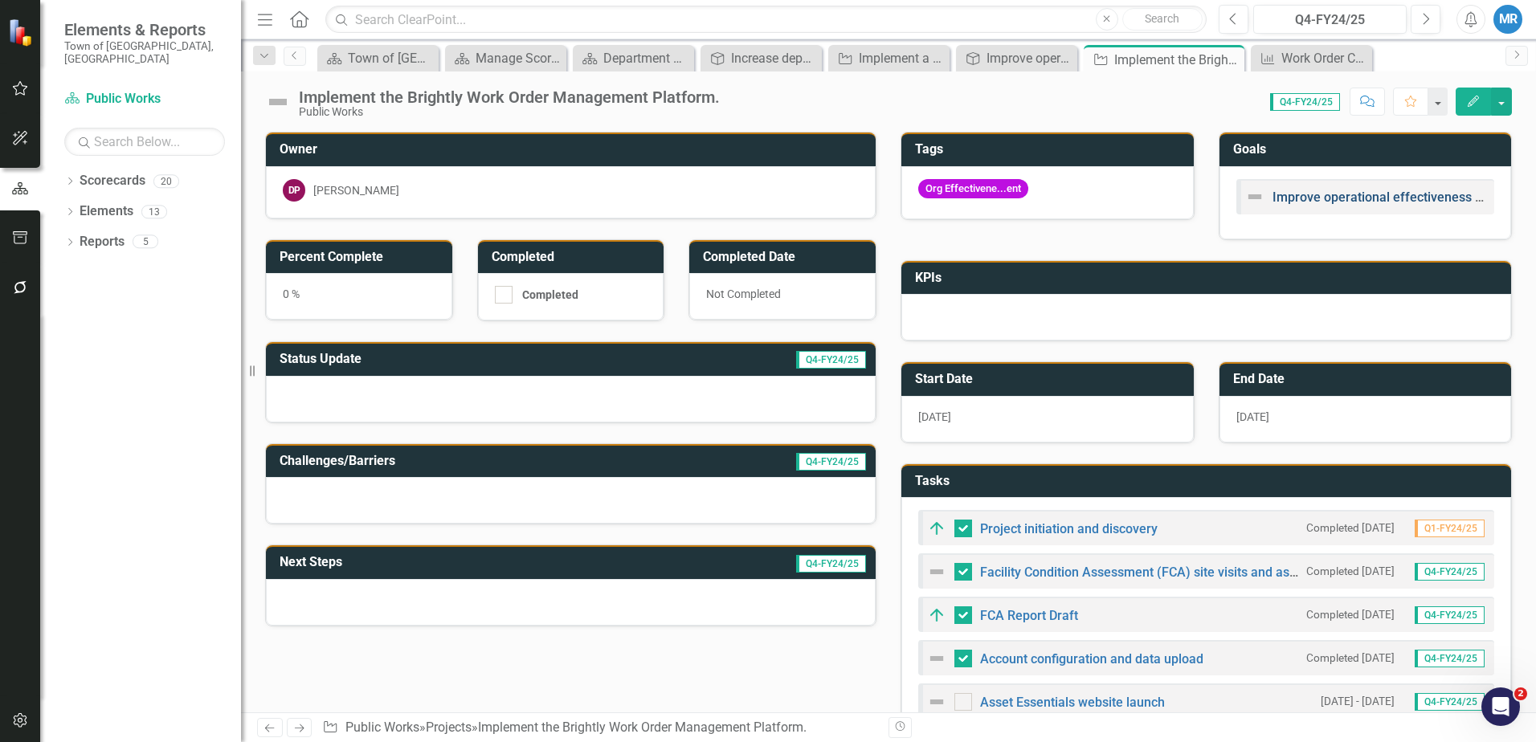
click at [1290, 195] on link "Improve operational effectiveness by reducing the time to complete non-emergenc…" at bounding box center [1554, 197] width 562 height 15
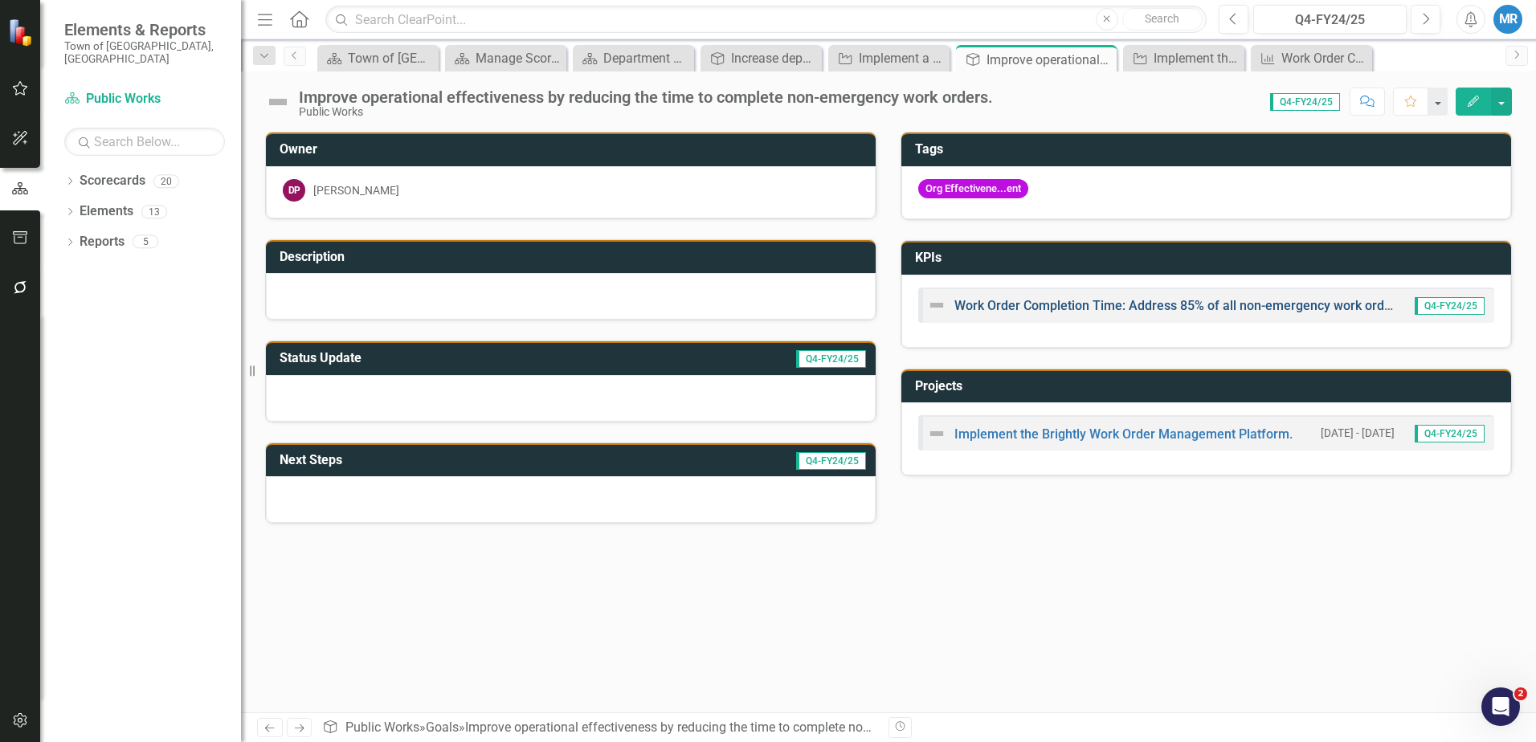
click at [1006, 308] on link "Work Order Completion Time: Address 85% of all non-emergency work orders within…" at bounding box center [1259, 305] width 608 height 15
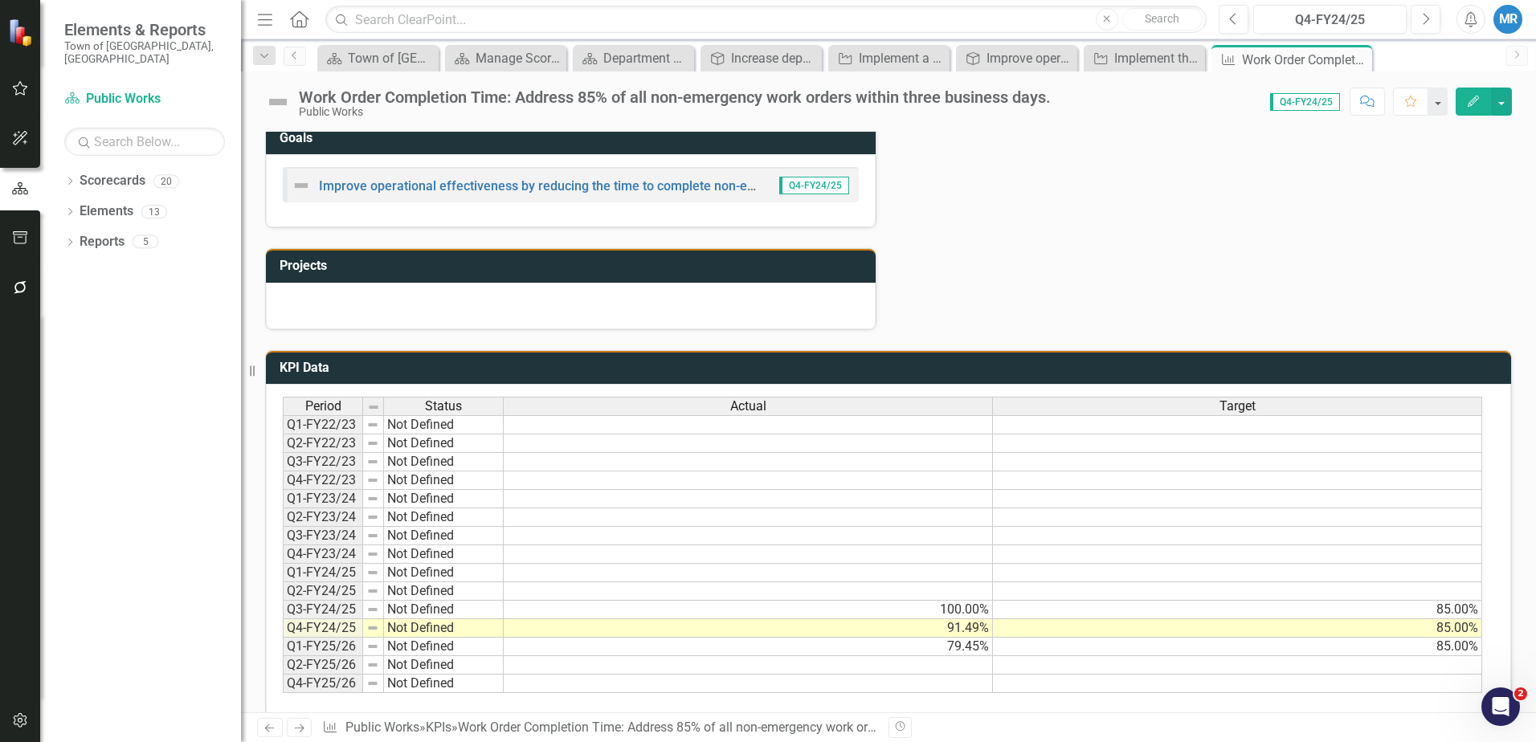
scroll to position [560, 0]
